Goal: Download file/media

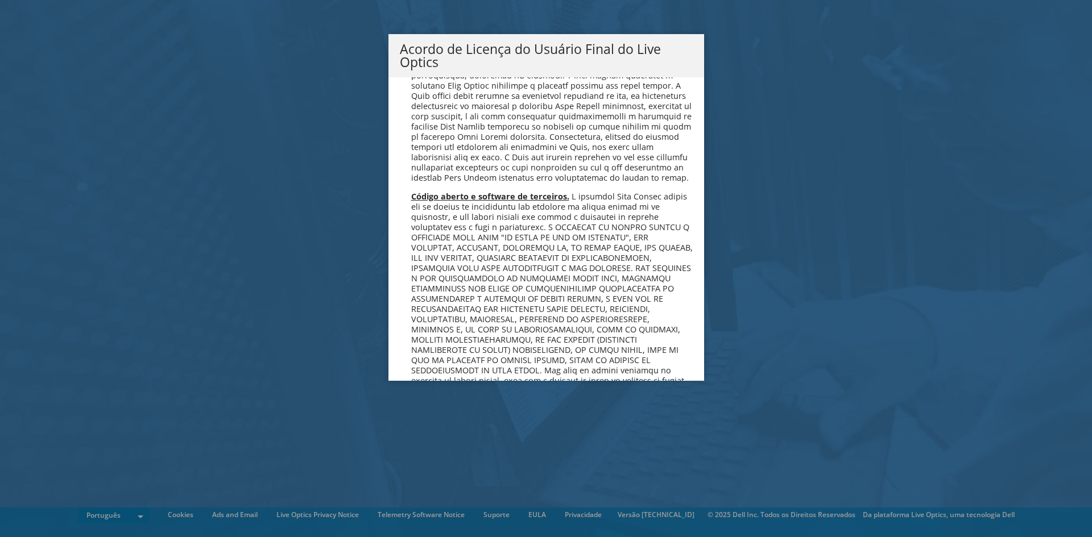
scroll to position [4547, 0]
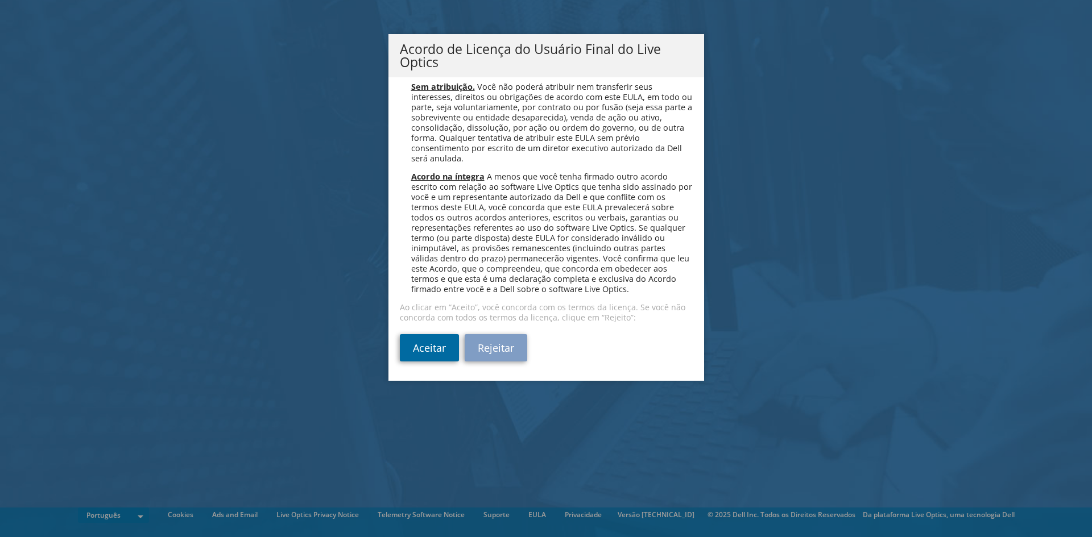
click at [411, 344] on link "Aceitar" at bounding box center [429, 347] width 59 height 27
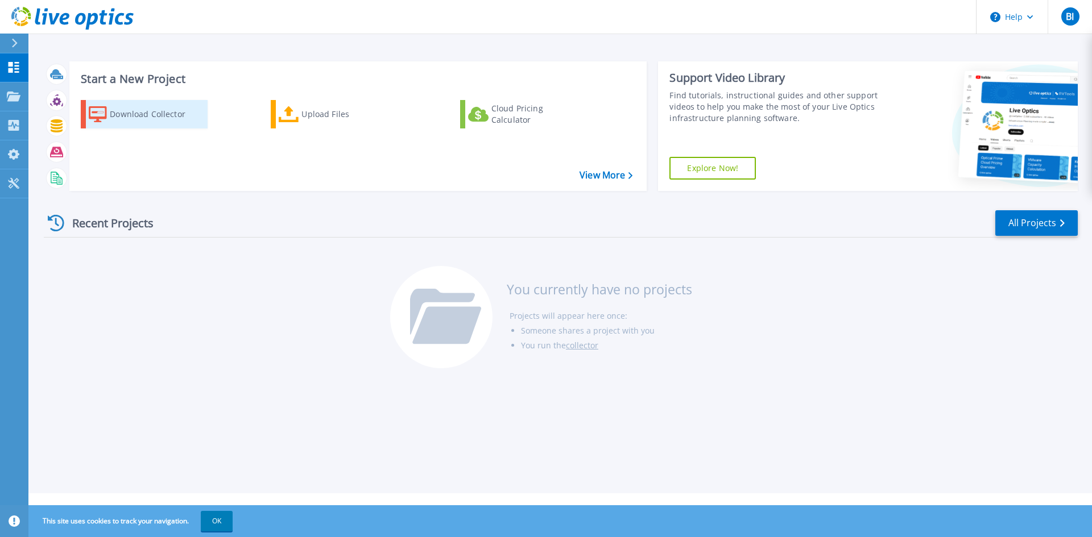
click at [142, 113] on div "Download Collector" at bounding box center [155, 114] width 91 height 23
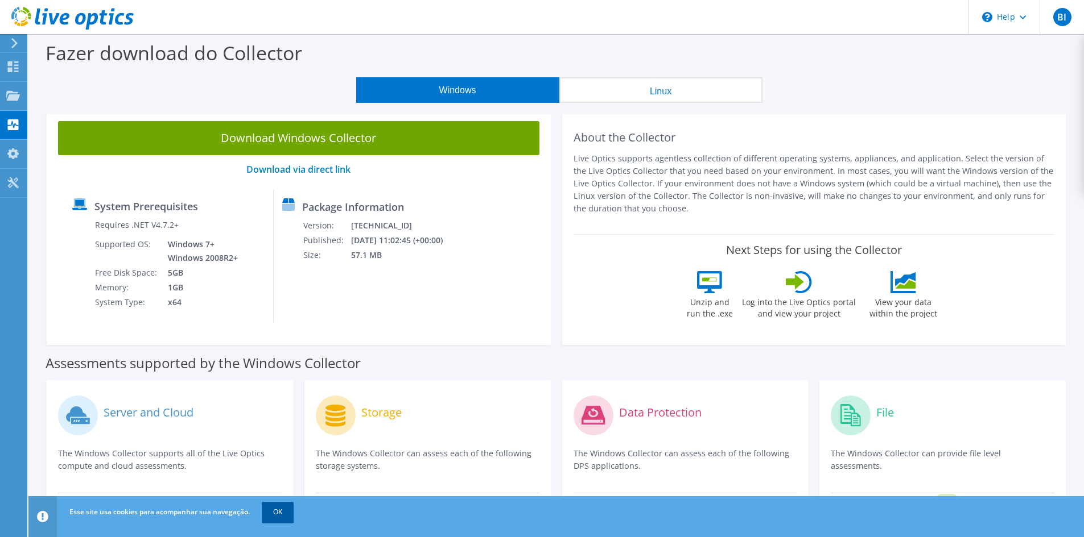
click at [280, 514] on link "OK" at bounding box center [278, 512] width 32 height 20
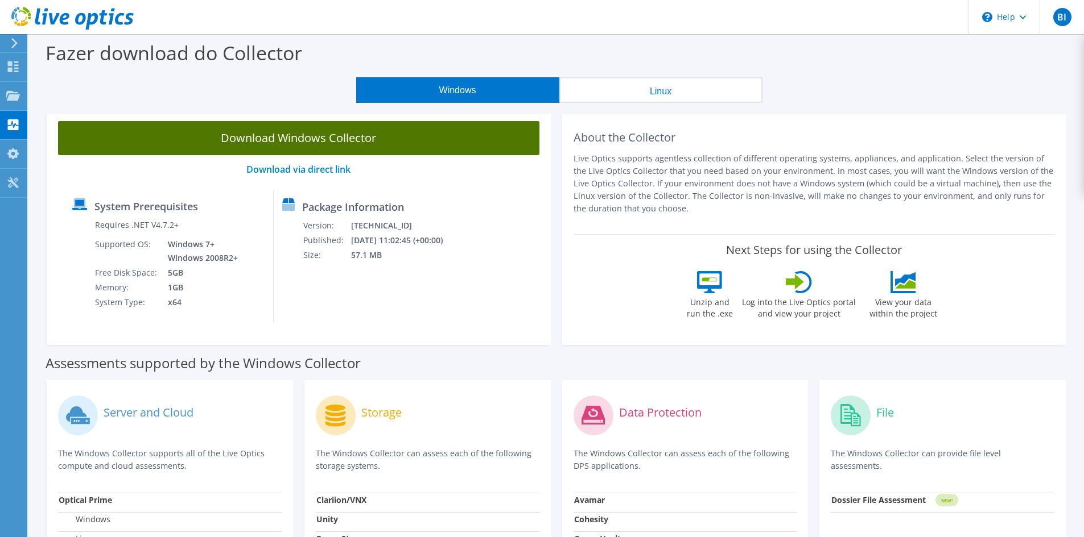
click at [300, 138] on link "Download Windows Collector" at bounding box center [298, 138] width 481 height 34
